Goal: Transaction & Acquisition: Purchase product/service

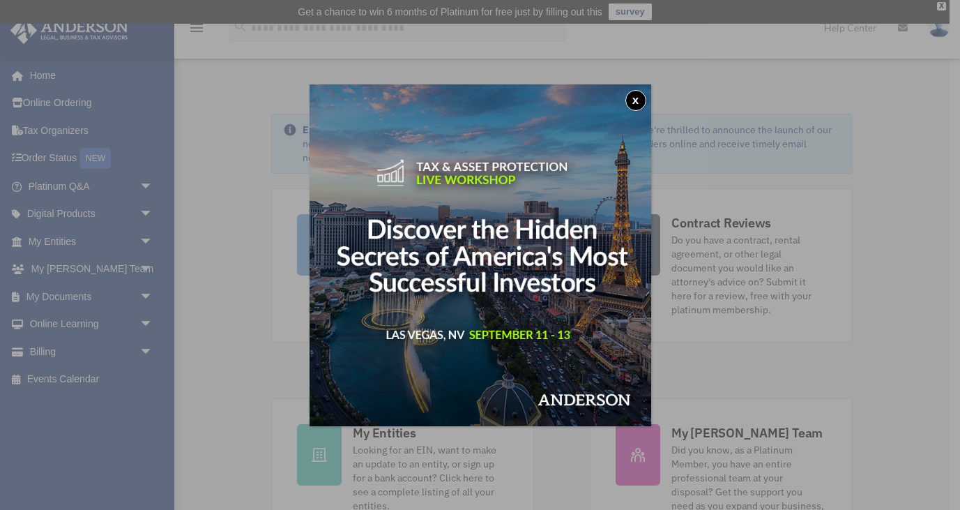
click at [635, 97] on button "x" at bounding box center [636, 100] width 21 height 21
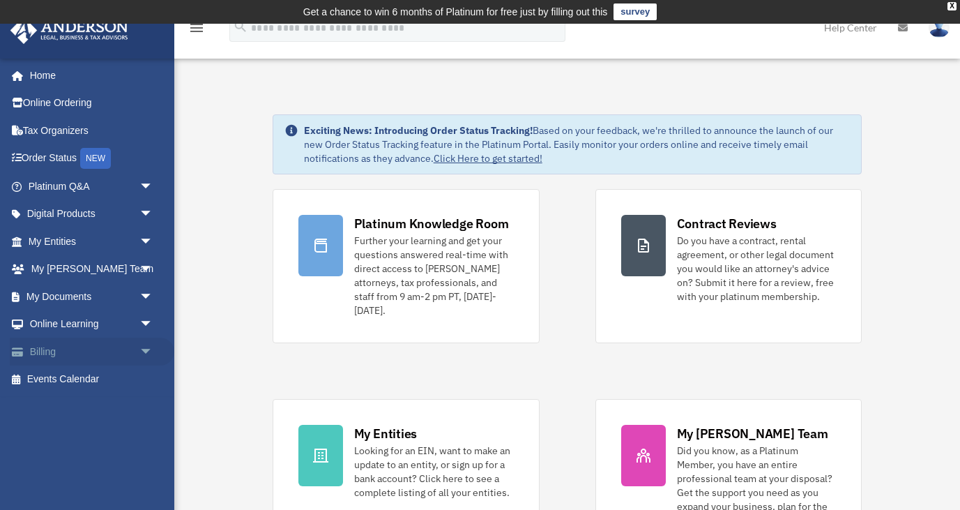
click at [144, 351] on span "arrow_drop_down" at bounding box center [154, 352] width 28 height 29
click at [98, 385] on link "$ Open Invoices" at bounding box center [97, 379] width 155 height 29
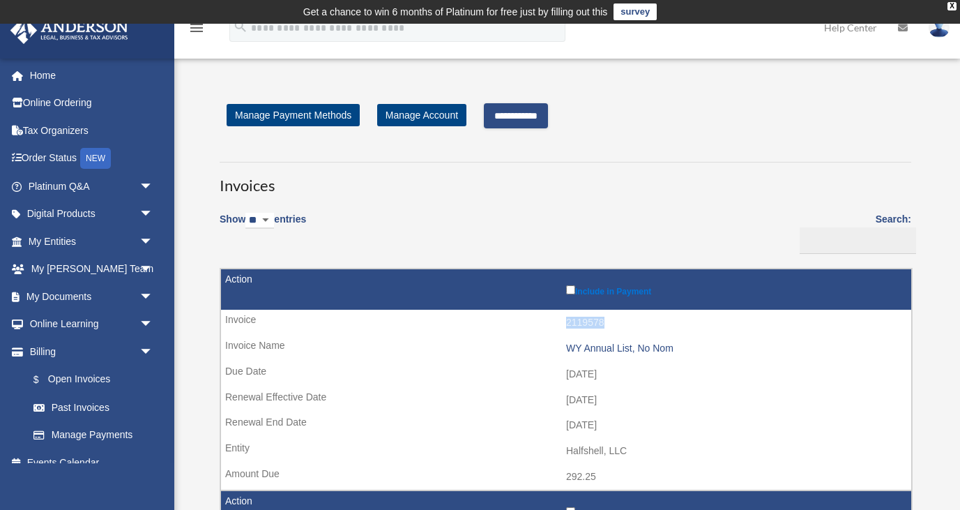
drag, startPoint x: 604, startPoint y: 321, endPoint x: 566, endPoint y: 322, distance: 38.4
click at [566, 322] on td "2119578" at bounding box center [566, 323] width 691 height 27
copy td "2119578"
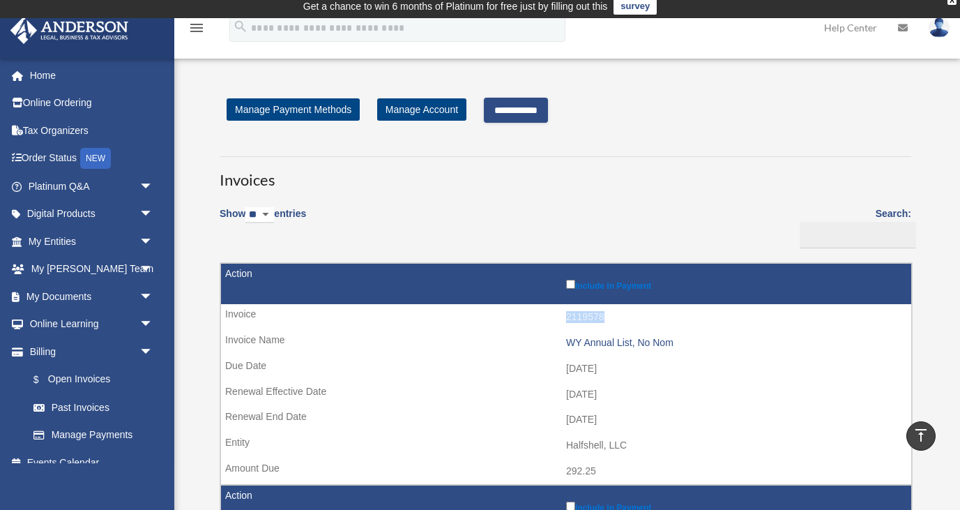
scroll to position [5, 0]
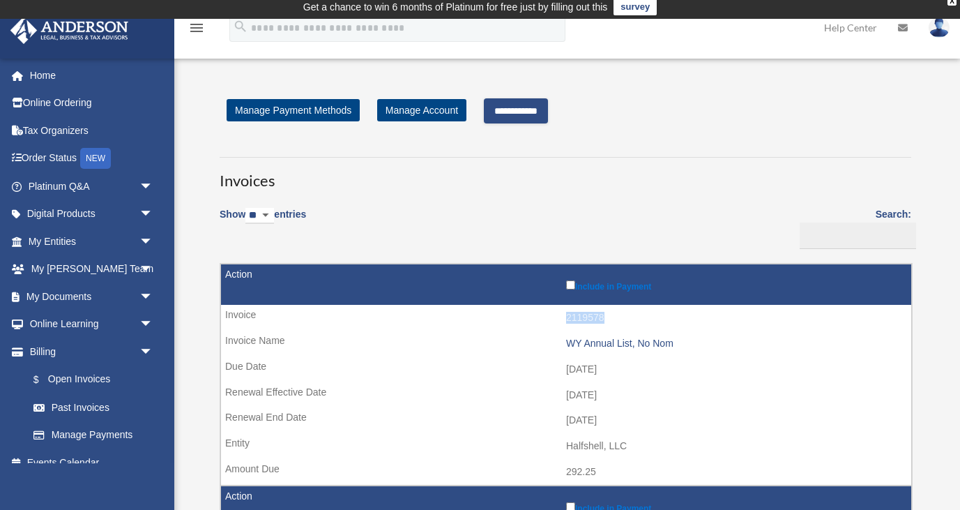
click at [531, 110] on input "**********" at bounding box center [516, 110] width 64 height 25
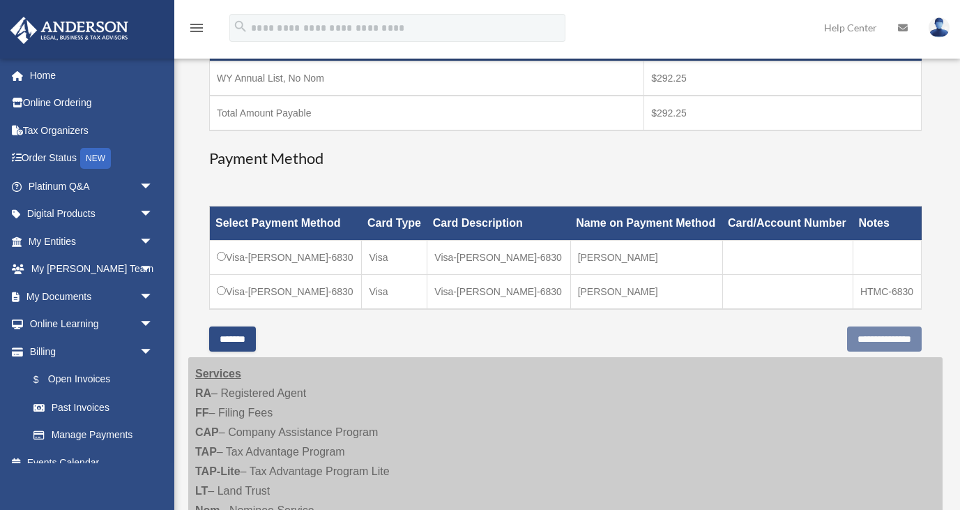
scroll to position [289, 0]
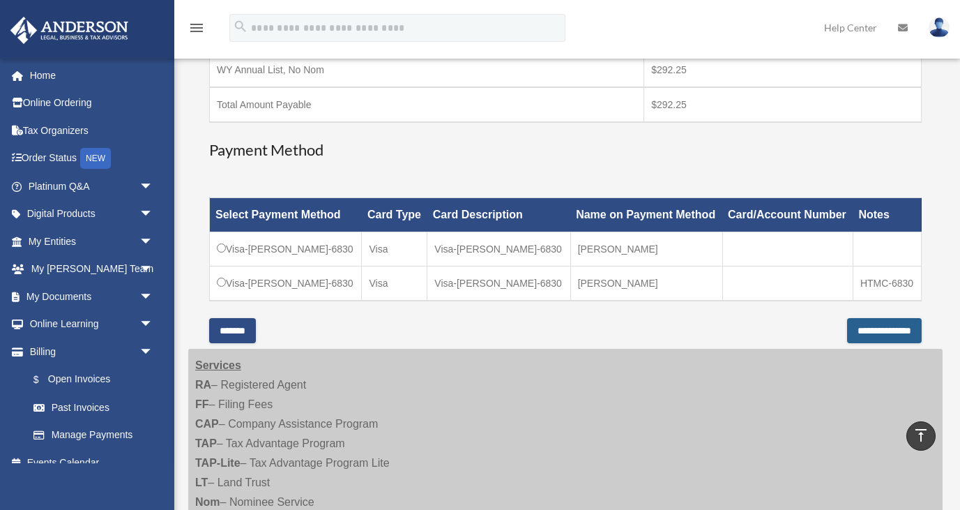
click at [847, 331] on input "**********" at bounding box center [884, 330] width 75 height 25
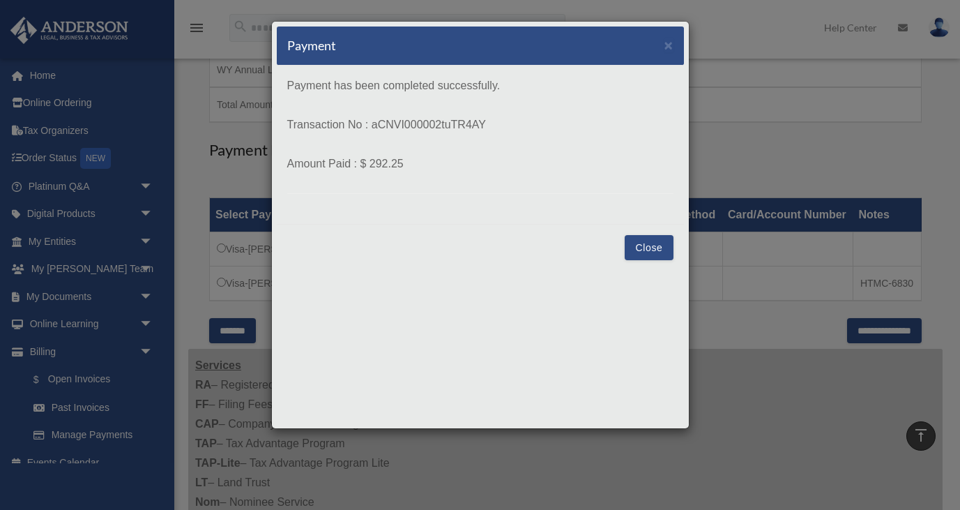
drag, startPoint x: 496, startPoint y: 127, endPoint x: 372, endPoint y: 127, distance: 123.5
click at [372, 127] on p "Transaction No : aCNVI000002tuTR4AY" at bounding box center [480, 125] width 386 height 20
copy p "aCNVI000002tuTR4AY"
click at [645, 249] on button "Close" at bounding box center [649, 247] width 48 height 25
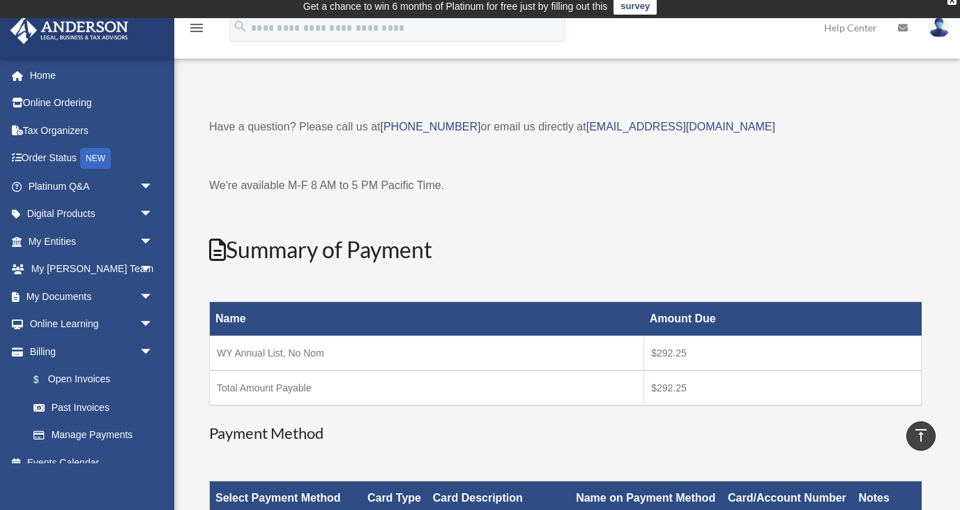
scroll to position [4, 0]
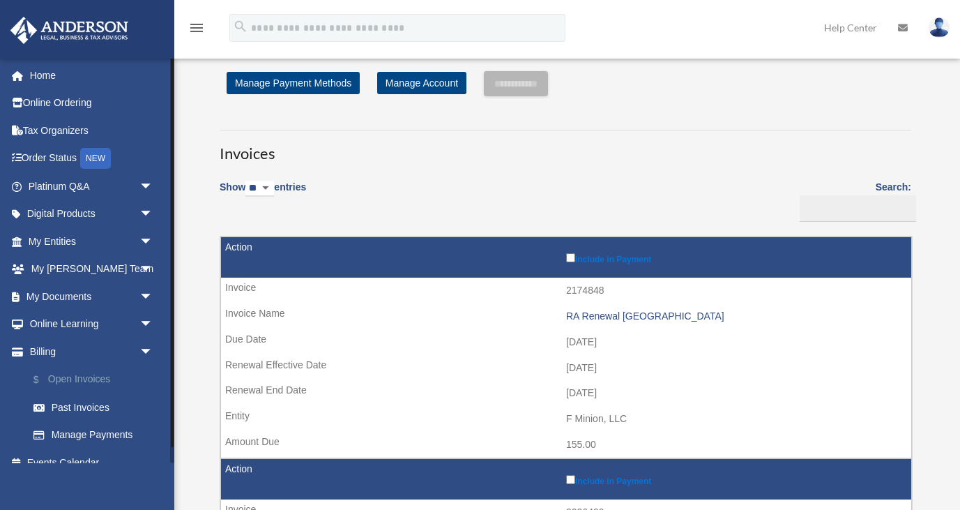
click at [91, 382] on link "$ Open Invoices" at bounding box center [97, 379] width 155 height 29
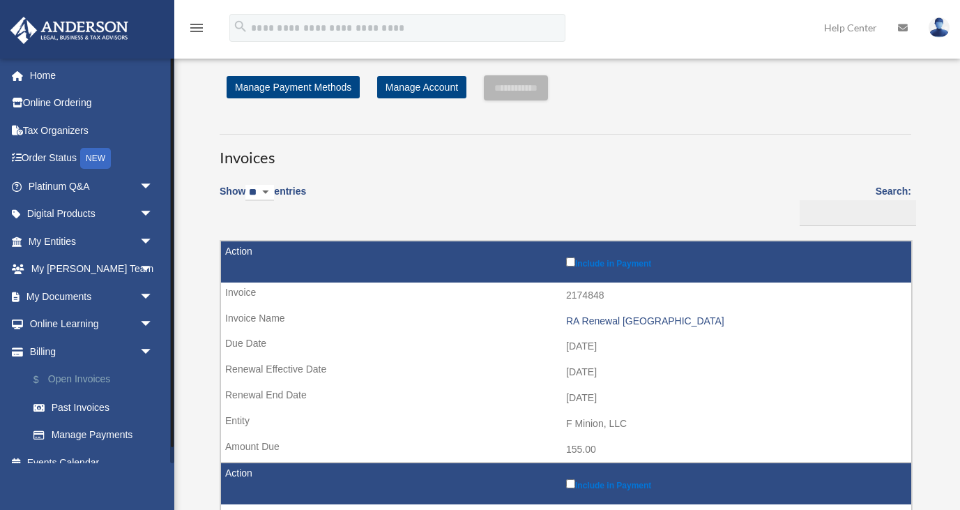
scroll to position [27, 0]
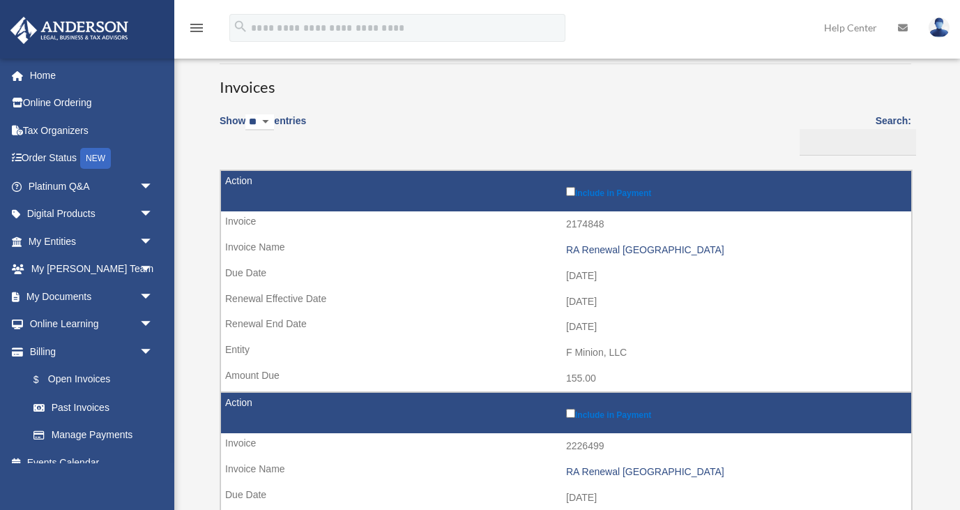
scroll to position [101, 0]
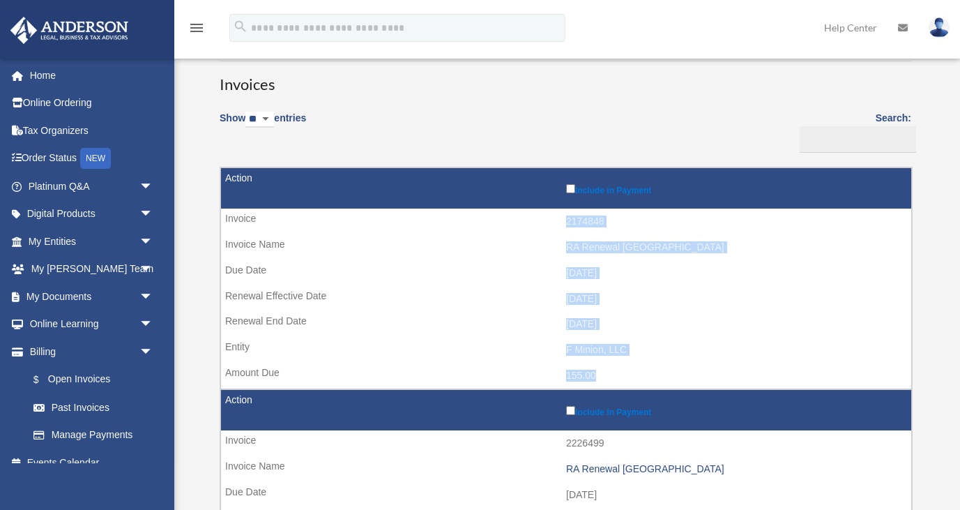
drag, startPoint x: 566, startPoint y: 221, endPoint x: 617, endPoint y: 387, distance: 173.4
click at [617, 387] on tr "Include in Payment 2174848 RA Renewal [GEOGRAPHIC_DATA] [DATE] [DATE] [DATE] F …" at bounding box center [566, 278] width 692 height 222
copy tr "2174848 RA Renewal [GEOGRAPHIC_DATA] [DATE] [DATE] [DATE] F Minion, LLC 155.00"
click at [691, 346] on td "F Minion, LLC" at bounding box center [566, 350] width 691 height 27
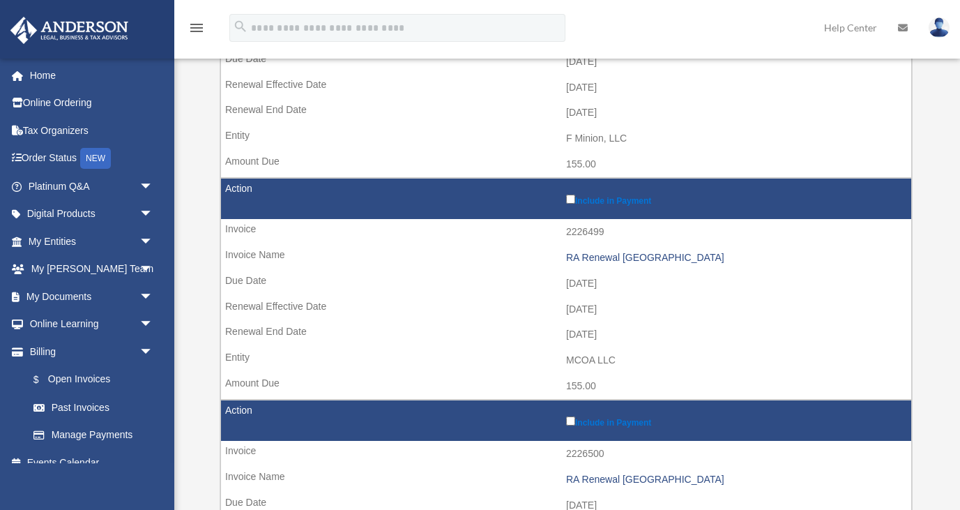
scroll to position [314, 0]
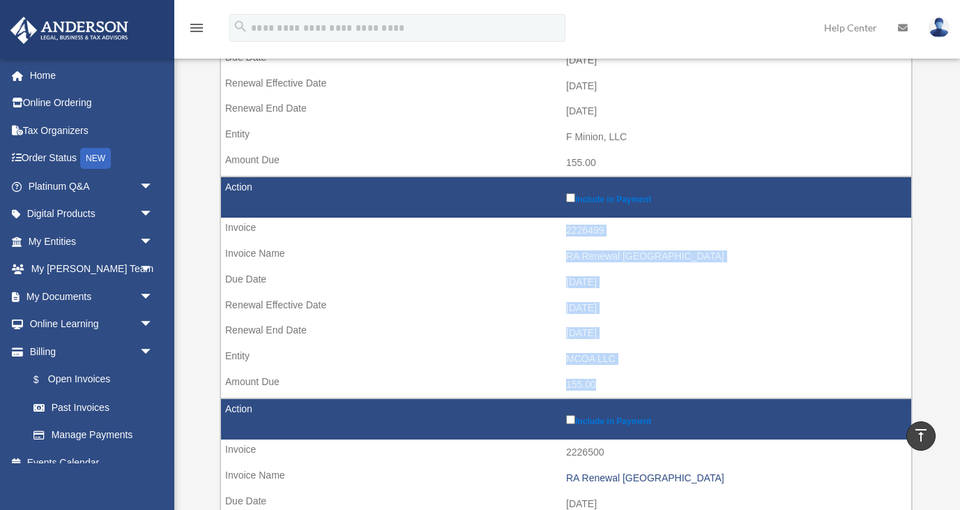
drag, startPoint x: 568, startPoint y: 229, endPoint x: 658, endPoint y: 386, distance: 180.9
click at [658, 386] on tr "Include in Payment 2226499 RA Renewal [GEOGRAPHIC_DATA] [DATE] [DATE] [DATE] MC…" at bounding box center [566, 287] width 692 height 222
copy tr "2226499 RA Renewal [GEOGRAPHIC_DATA] [DATE] [DATE] [DATE] MCOA LLC 155.00"
click at [535, 335] on td "[DATE]" at bounding box center [566, 333] width 691 height 27
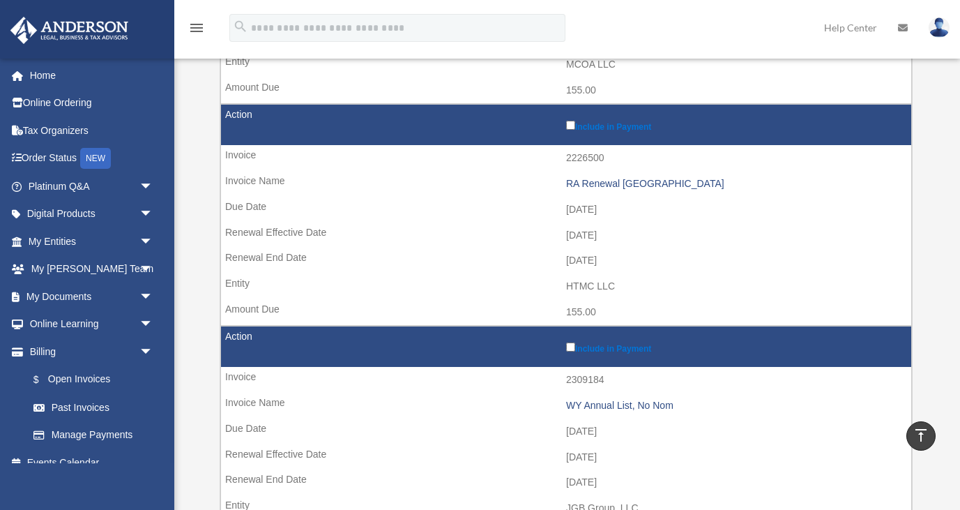
scroll to position [609, 0]
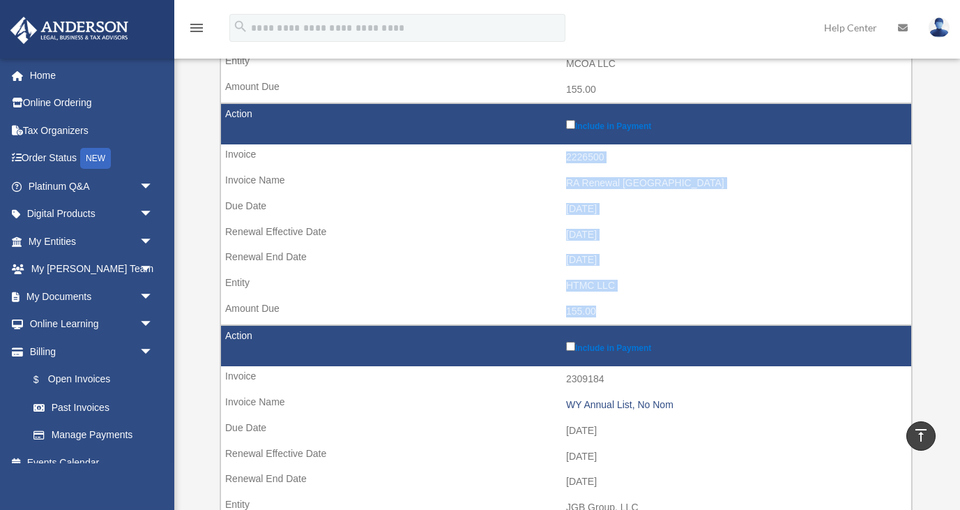
drag, startPoint x: 567, startPoint y: 156, endPoint x: 641, endPoint y: 312, distance: 172.9
click at [641, 312] on tr "Include in Payment 2226500 RA Renewal [GEOGRAPHIC_DATA] [DATE] [DATE] [DATE] HT…" at bounding box center [566, 214] width 692 height 222
copy tr "2226500 RA Renewal [GEOGRAPHIC_DATA] [DATE] [DATE] [DATE] HTMC LLC 155.00"
click at [700, 241] on td "2025-11-01" at bounding box center [566, 235] width 691 height 27
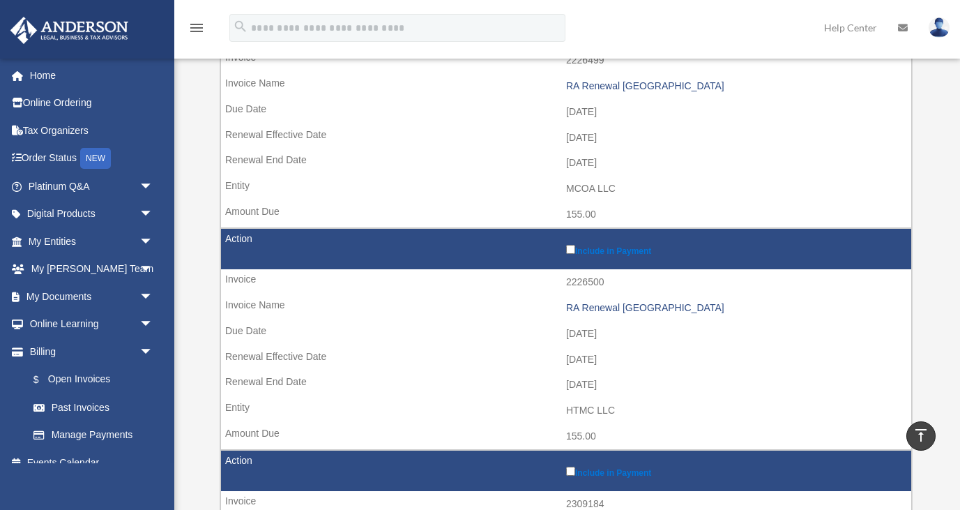
scroll to position [485, 0]
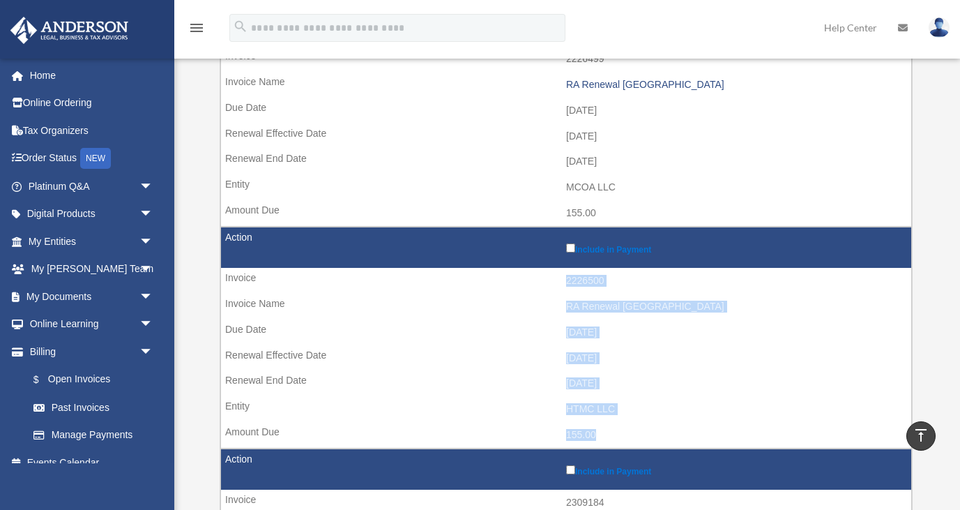
drag, startPoint x: 566, startPoint y: 281, endPoint x: 613, endPoint y: 446, distance: 171.8
click at [613, 446] on tr "Include in Payment 2226500 RA Renewal TX 2025-10-11 2025-11-01 2026-10-31 HTMC …" at bounding box center [566, 338] width 692 height 222
copy tr "2226500 RA Renewal TX 2025-10-11 2025-11-01 2026-10-31 HTMC LLC 155.00"
click at [416, 367] on td "2025-11-01" at bounding box center [566, 358] width 691 height 27
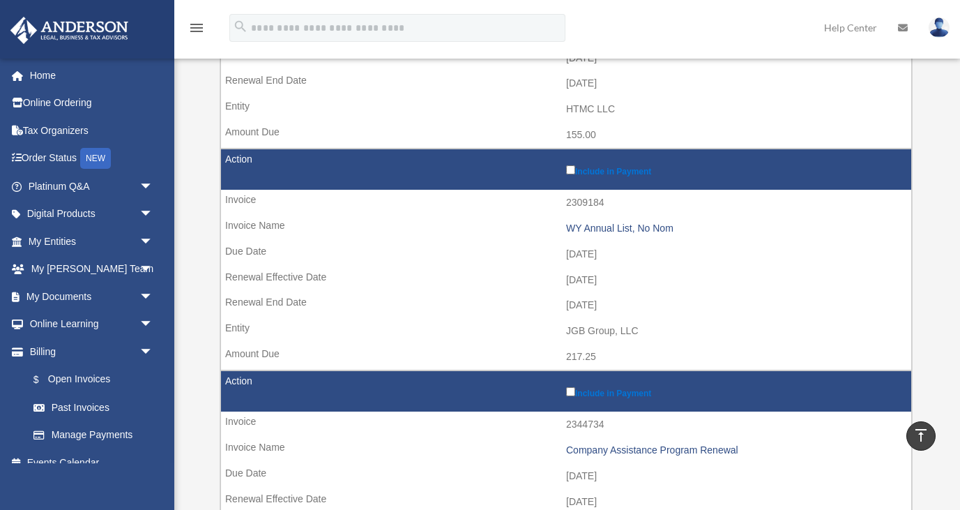
scroll to position [788, 0]
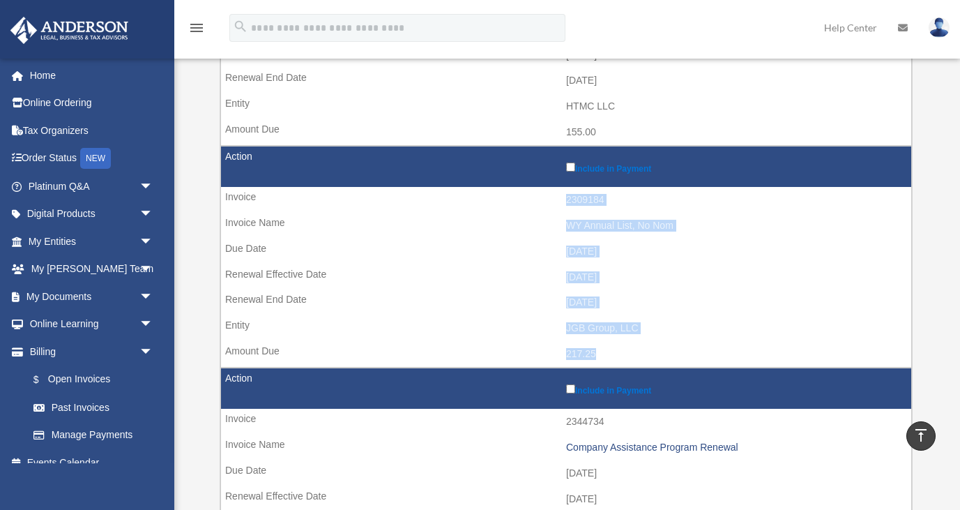
drag, startPoint x: 568, startPoint y: 199, endPoint x: 610, endPoint y: 359, distance: 165.1
click at [610, 359] on tr "Include in Payment 2309184 WY Annual List, No Nom 2025-12-11 2026-01-01 2026-12…" at bounding box center [566, 257] width 692 height 222
copy tr "2309184 WY Annual List, No Nom 2025-12-11 2026-01-01 2026-12-31 JGB Group, LLC …"
click at [543, 294] on td "2026-12-31" at bounding box center [566, 302] width 691 height 27
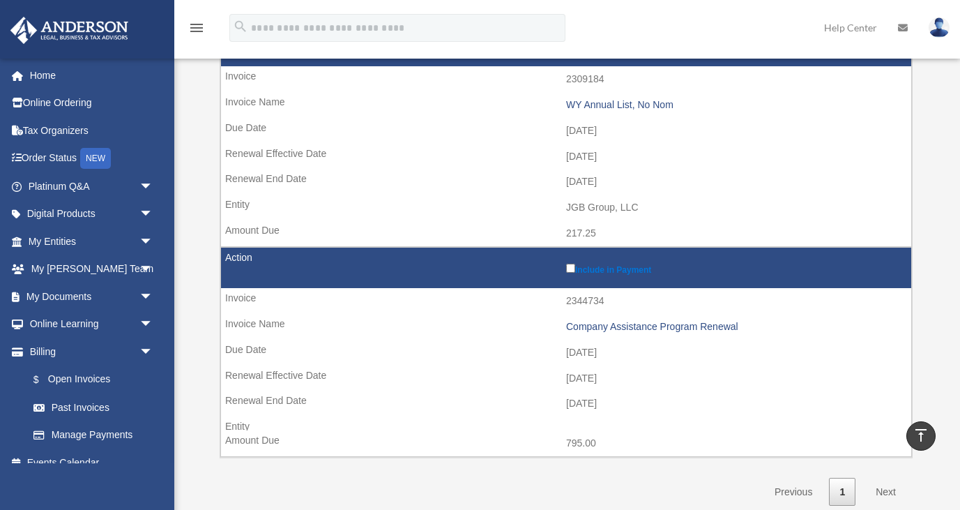
scroll to position [912, 0]
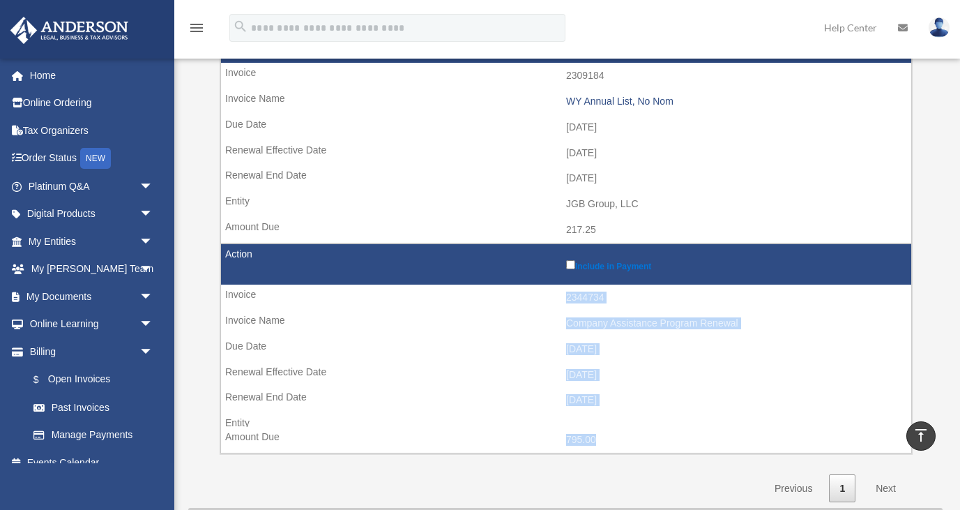
drag, startPoint x: 567, startPoint y: 296, endPoint x: 633, endPoint y: 442, distance: 160.1
click at [633, 442] on tr "Include in Payment 2344734 Company Assistance Program Renewal 2026-01-11 2026-0…" at bounding box center [566, 348] width 692 height 210
copy tr "2344734 Company Assistance Program Renewal 2026-01-11 2026-02-01 2027-01-31 795…"
click at [415, 368] on td "2026-02-01" at bounding box center [566, 375] width 691 height 27
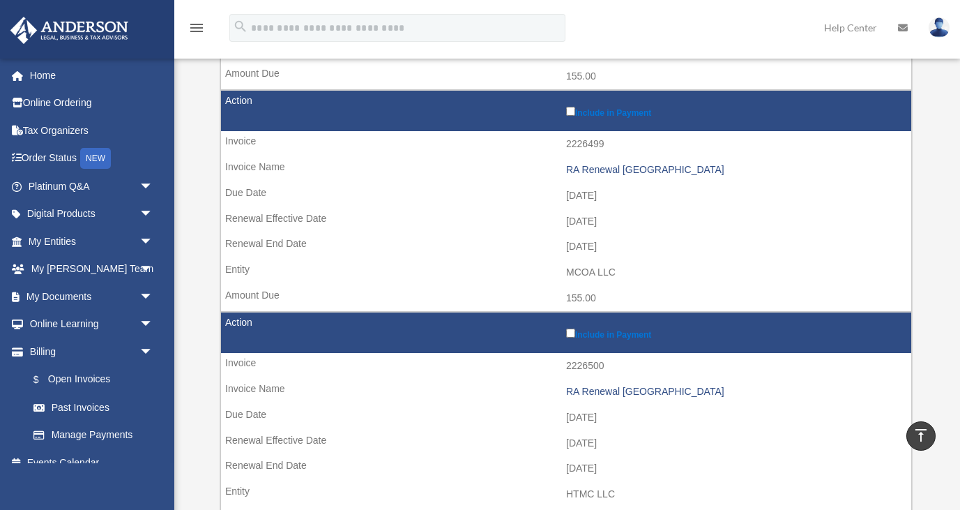
scroll to position [397, 0]
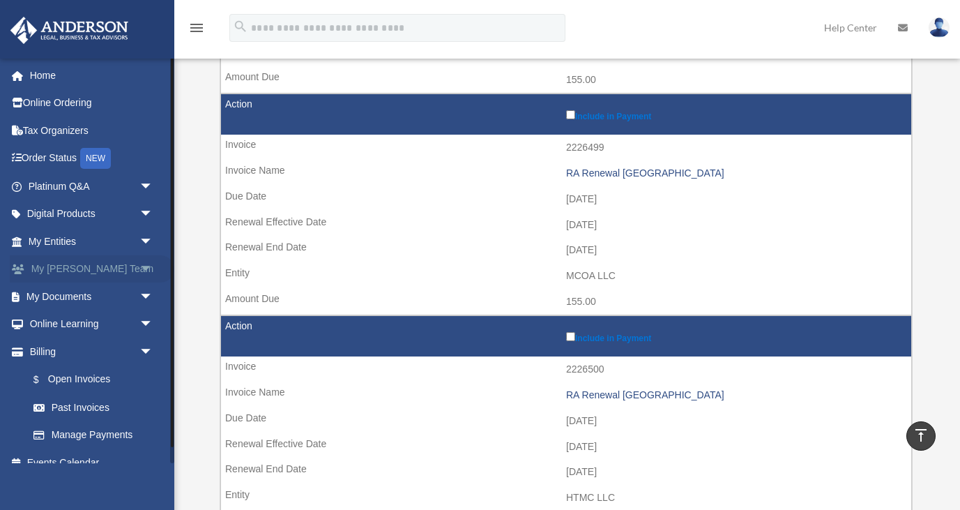
click at [148, 265] on span "arrow_drop_down" at bounding box center [154, 269] width 28 height 29
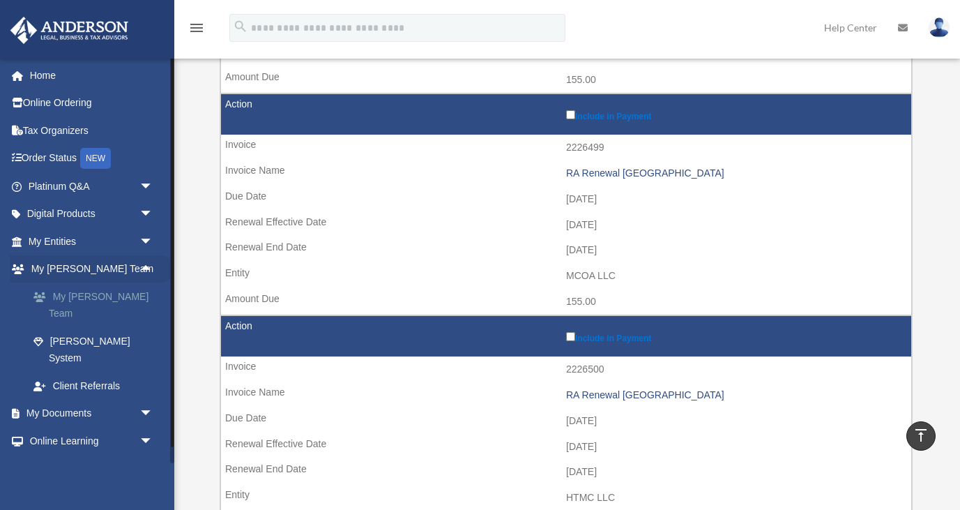
click at [125, 290] on link "My [PERSON_NAME] Team" at bounding box center [97, 304] width 155 height 45
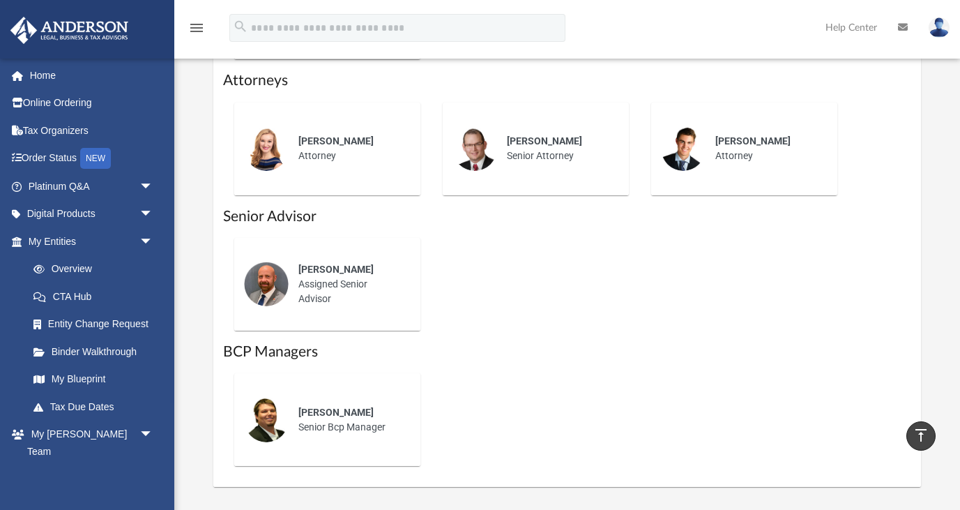
scroll to position [889, 0]
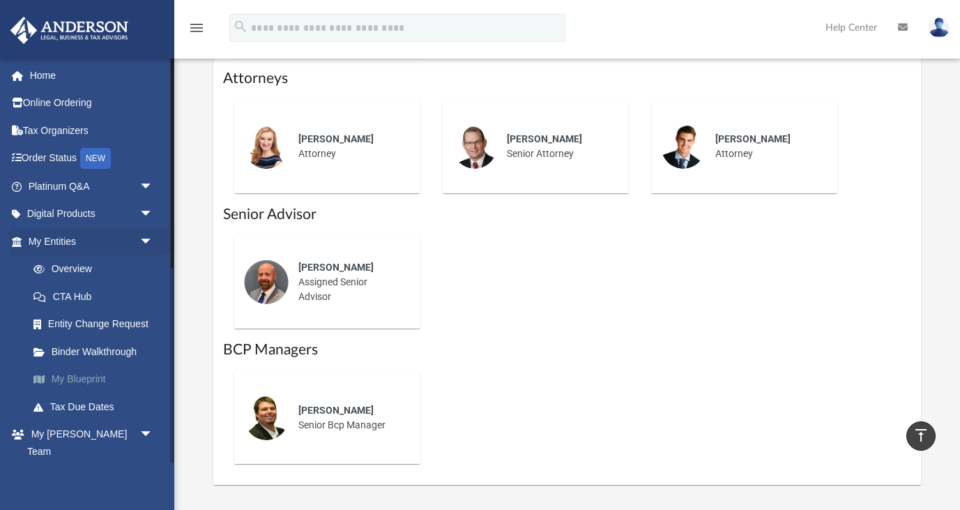
click at [96, 377] on link "My Blueprint" at bounding box center [97, 379] width 155 height 28
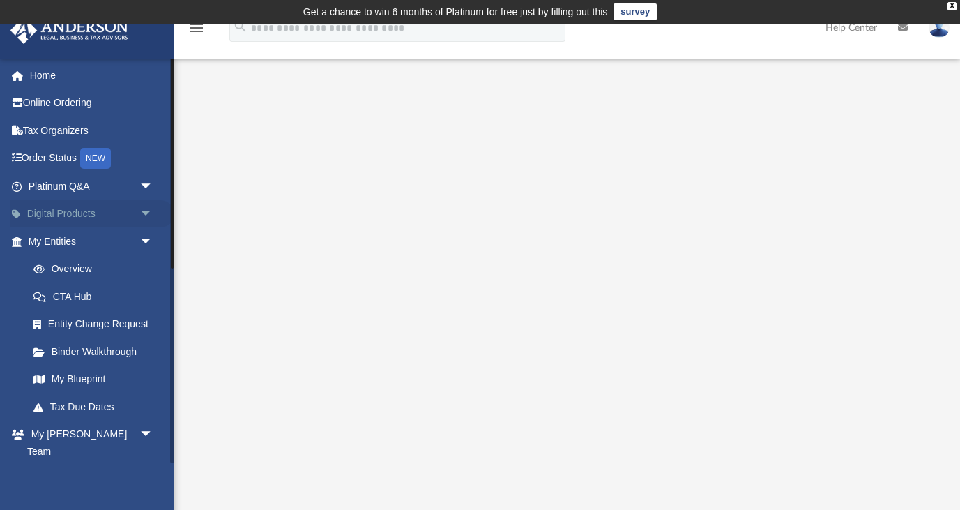
click at [146, 213] on span "arrow_drop_down" at bounding box center [154, 214] width 28 height 29
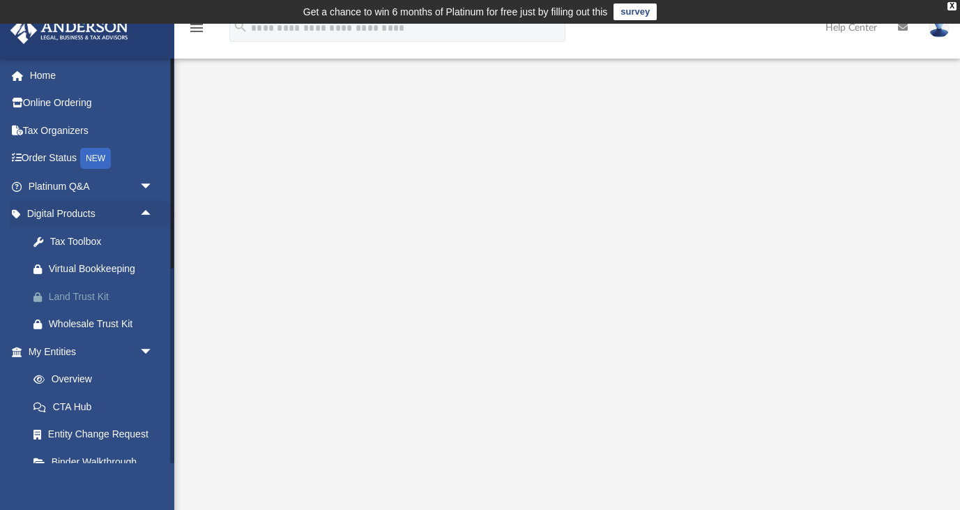
click at [100, 292] on div "Land Trust Kit" at bounding box center [103, 296] width 108 height 17
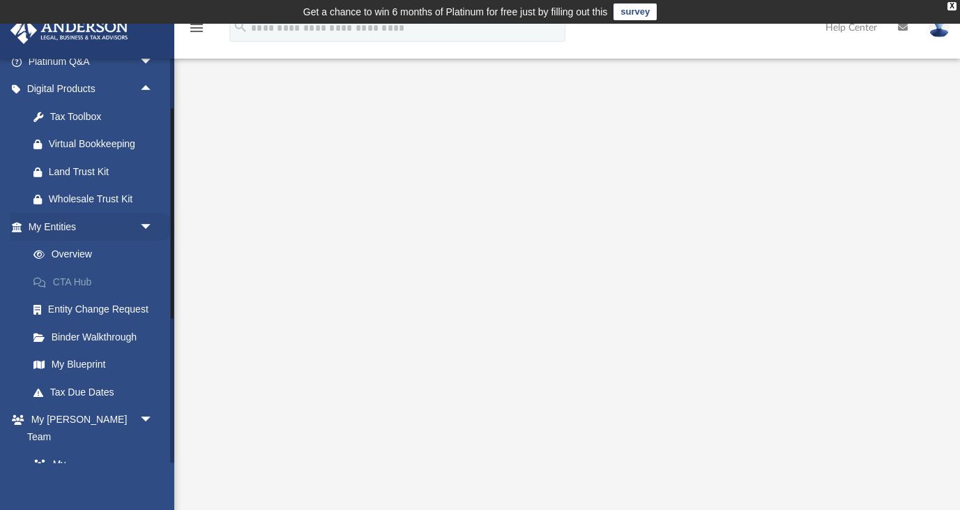
scroll to position [126, 0]
click at [942, 27] on img at bounding box center [939, 27] width 21 height 20
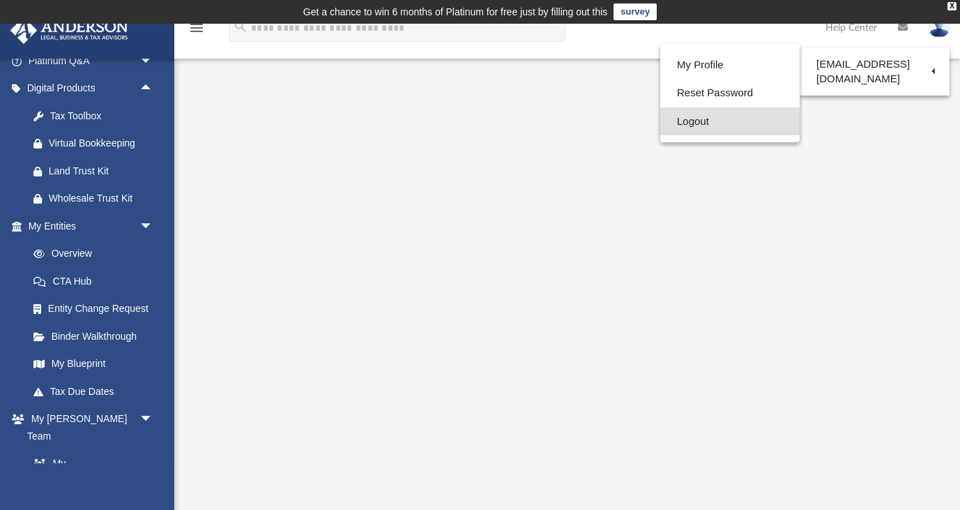
click at [719, 128] on link "Logout" at bounding box center [731, 121] width 140 height 29
